Goal: Navigation & Orientation: Find specific page/section

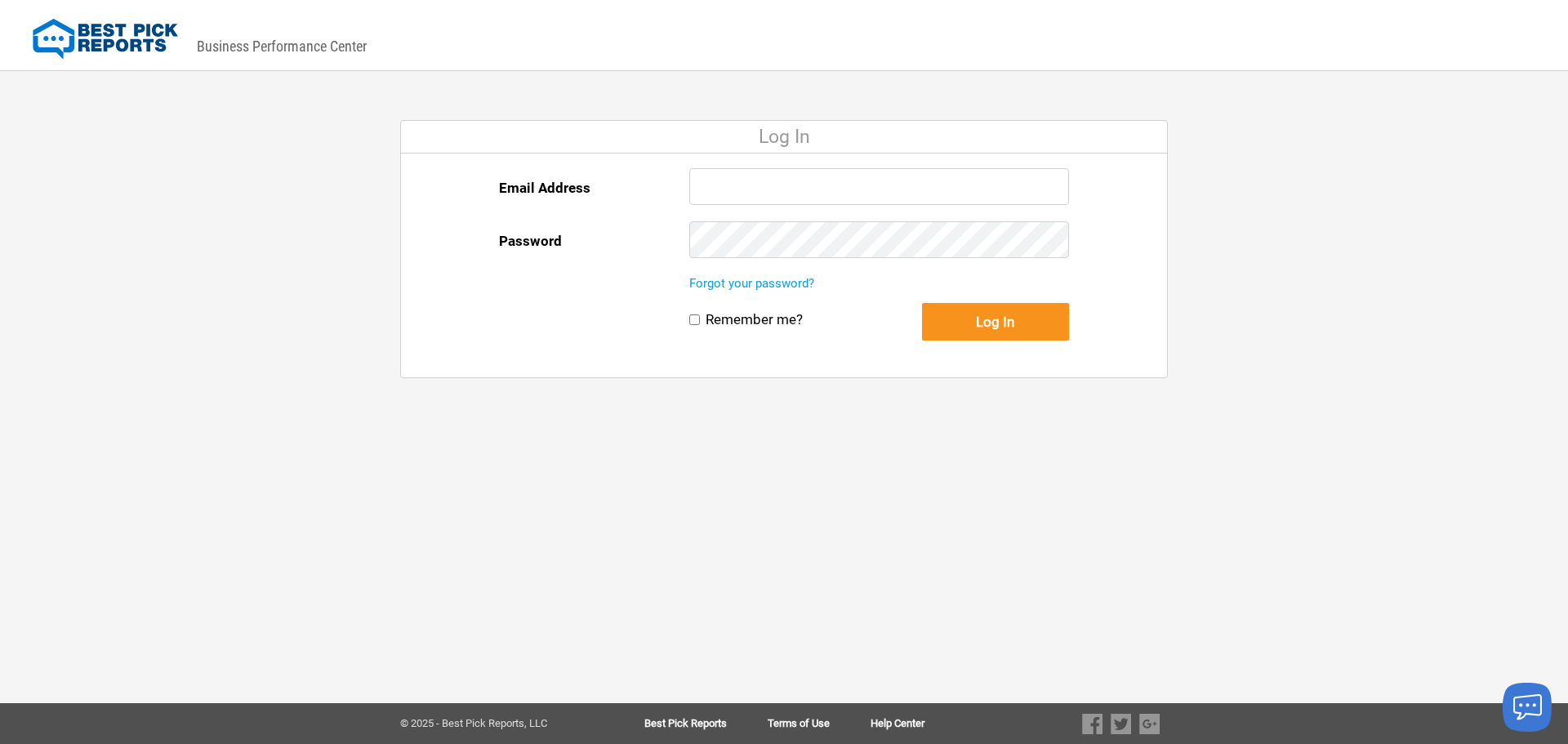
type input "[EMAIL_ADDRESS][DOMAIN_NAME]"
click at [1034, 322] on button "Log In" at bounding box center [996, 321] width 147 height 38
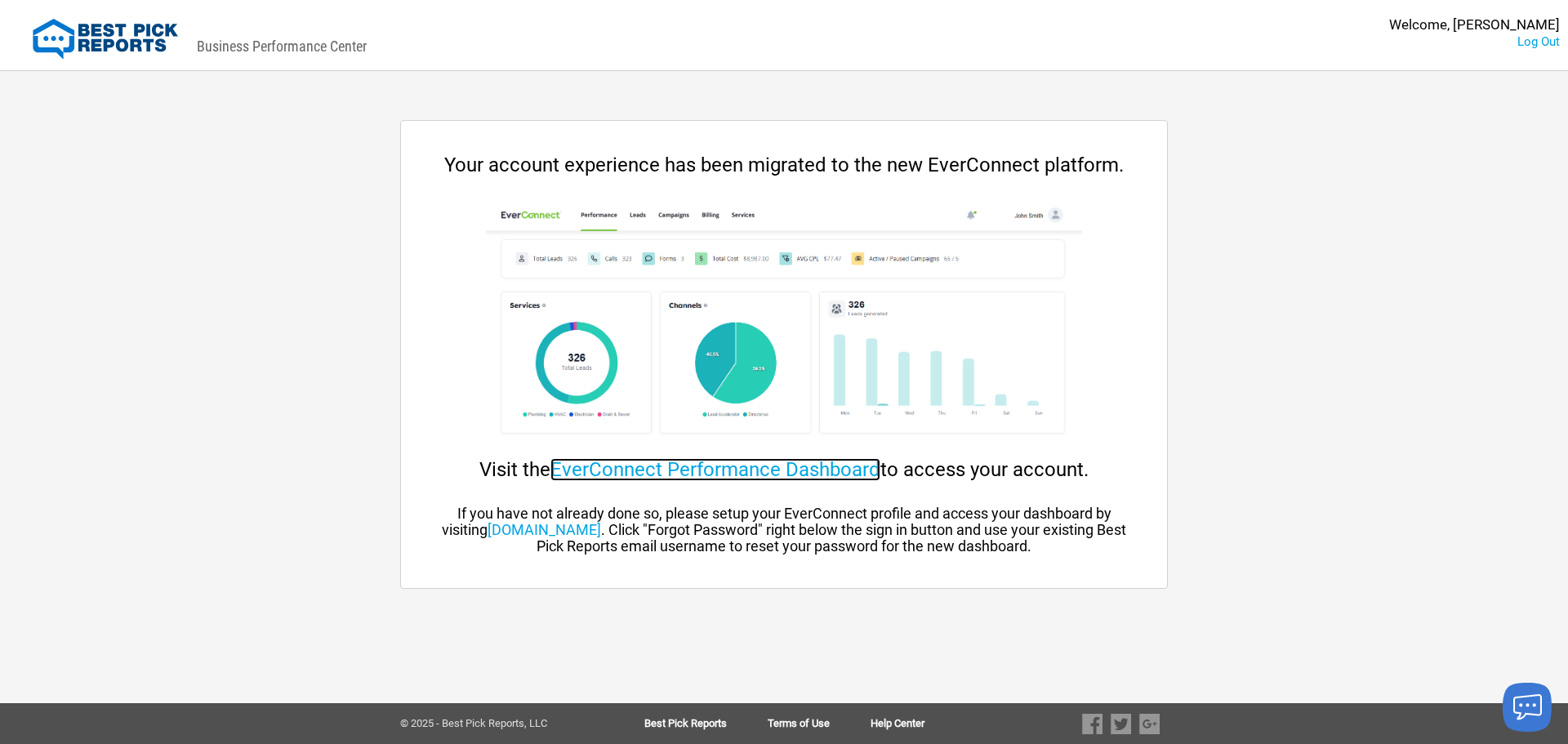
click at [863, 463] on link "EverConnect Performance Dashboard" at bounding box center [715, 469] width 330 height 23
